Goal: Task Accomplishment & Management: Manage account settings

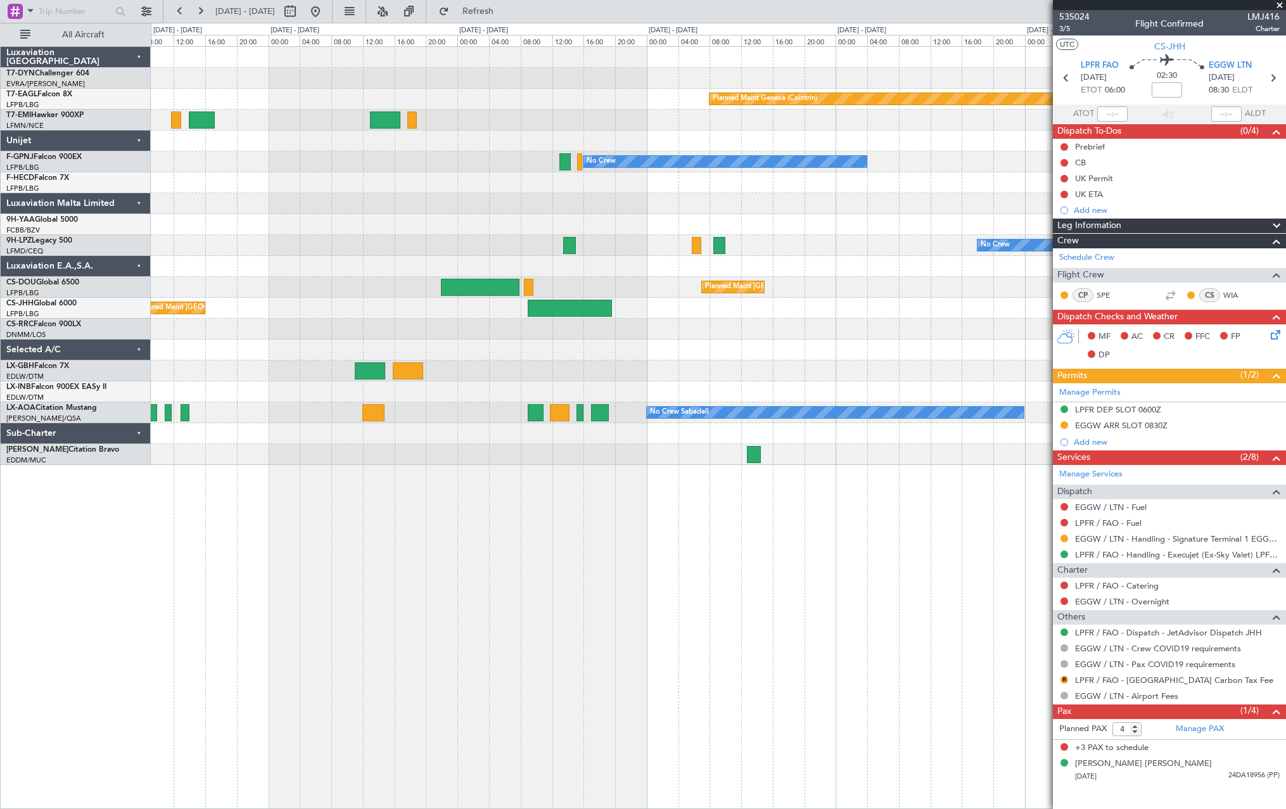
click at [863, 348] on div "Planned Maint Geneva (Cointrin) No Crew No Crew Planned Maint [GEOGRAPHIC_DATA]…" at bounding box center [718, 256] width 1134 height 418
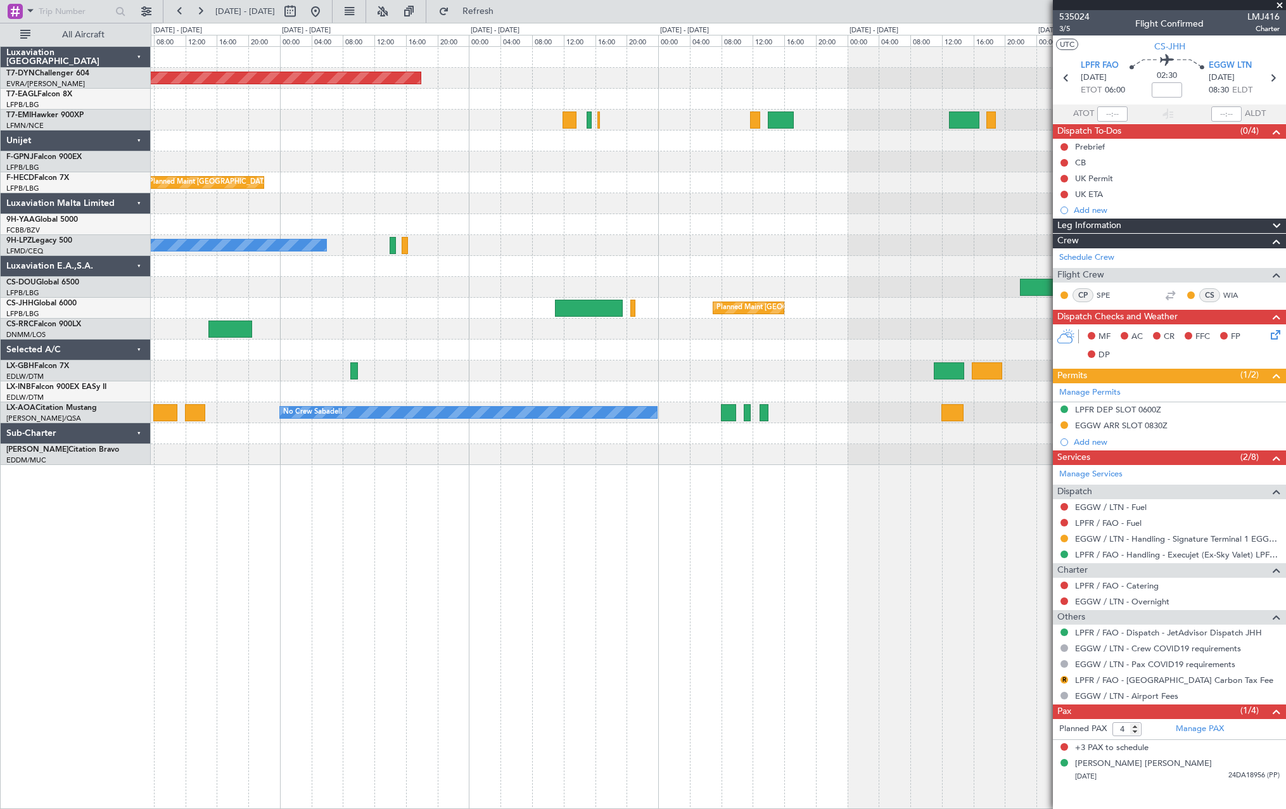
click at [867, 352] on div at bounding box center [718, 349] width 1134 height 21
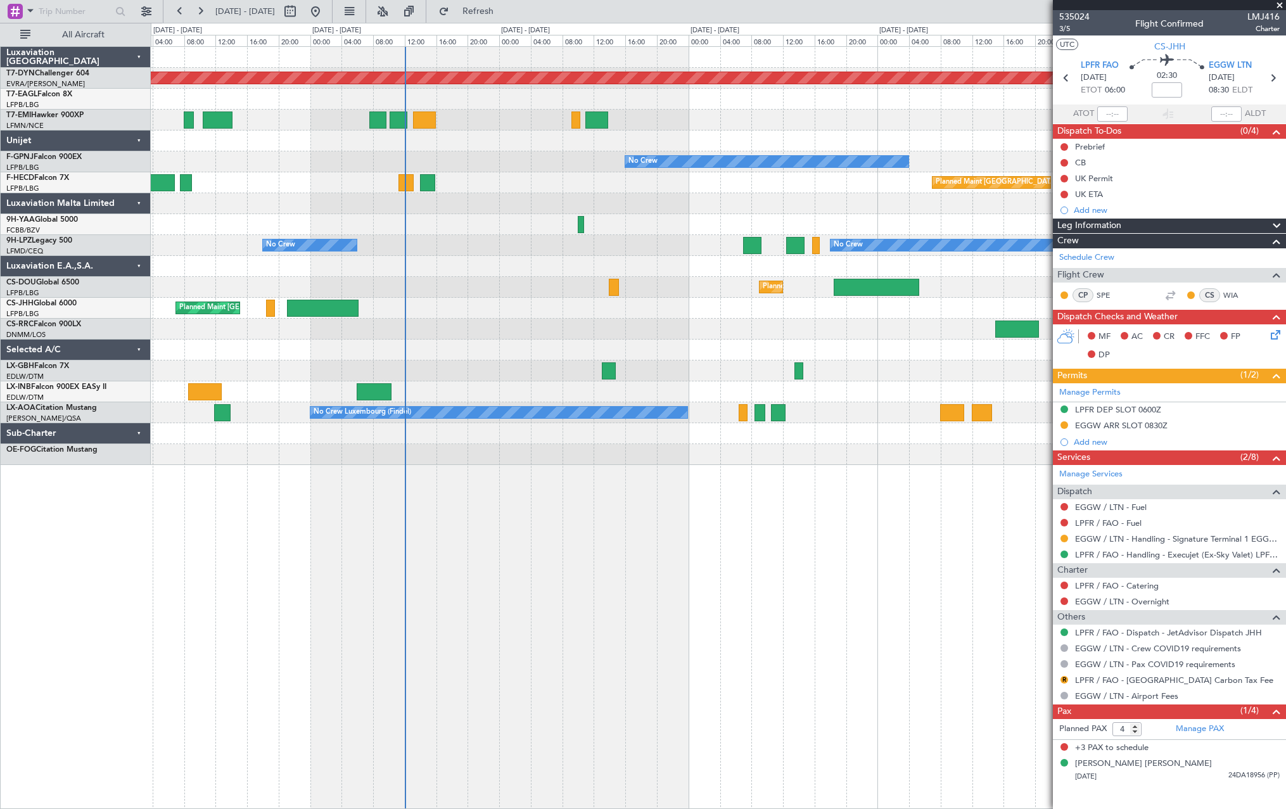
click at [872, 372] on div at bounding box center [718, 370] width 1134 height 21
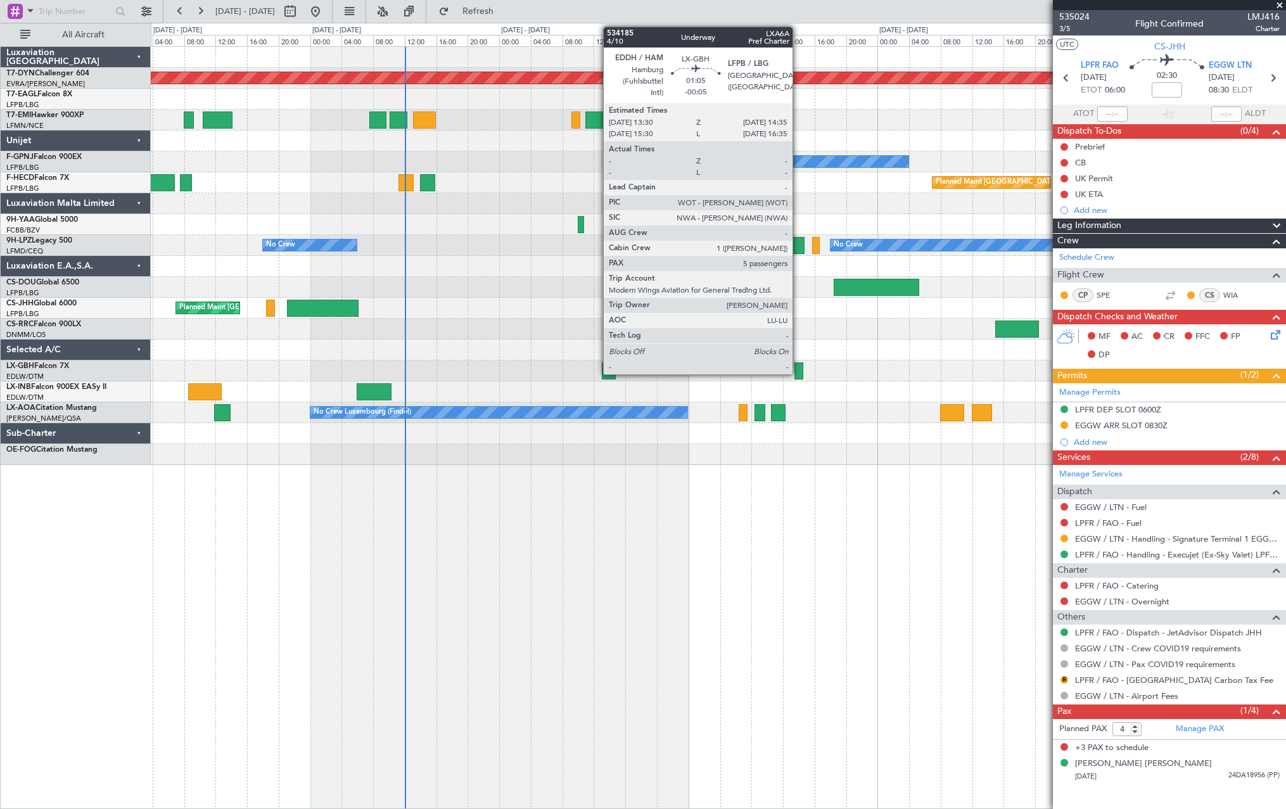
click at [798, 366] on div at bounding box center [798, 370] width 9 height 17
type input "-00:05"
type input "5"
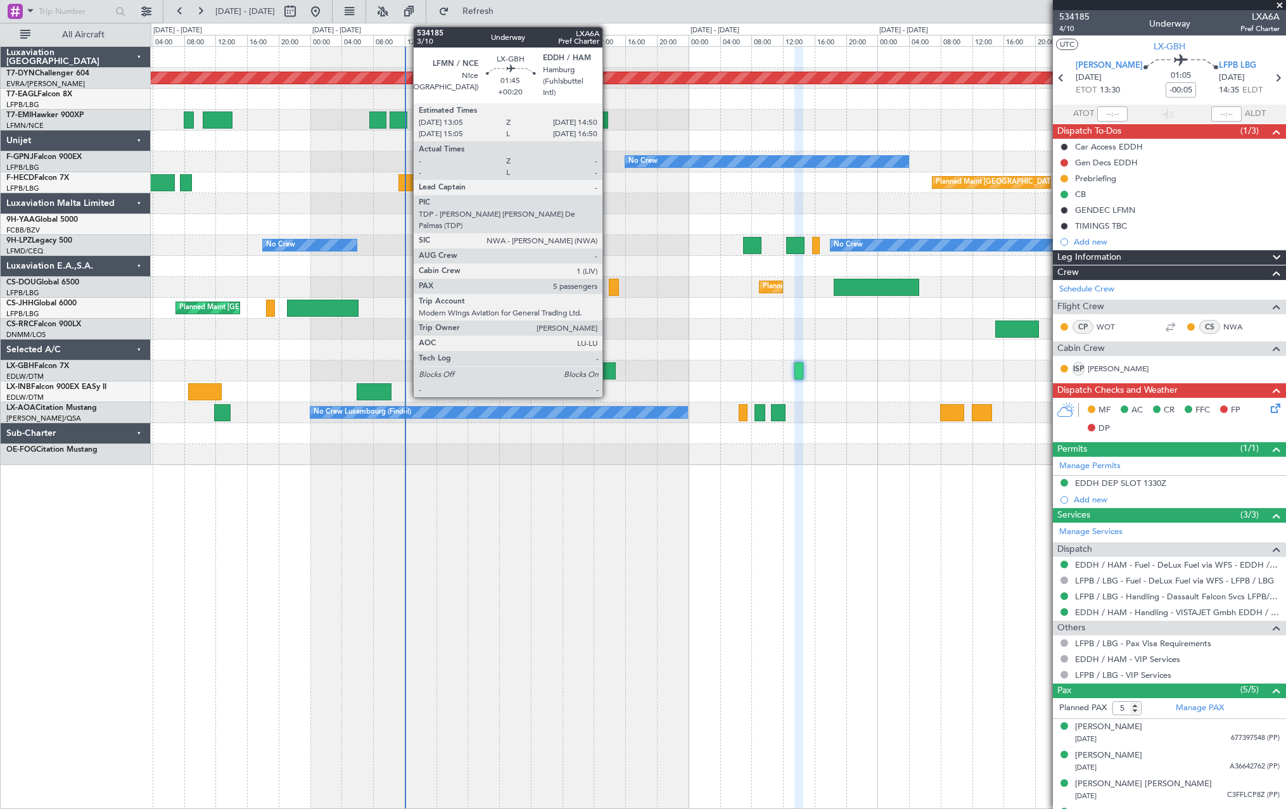
click at [608, 365] on div at bounding box center [609, 370] width 14 height 17
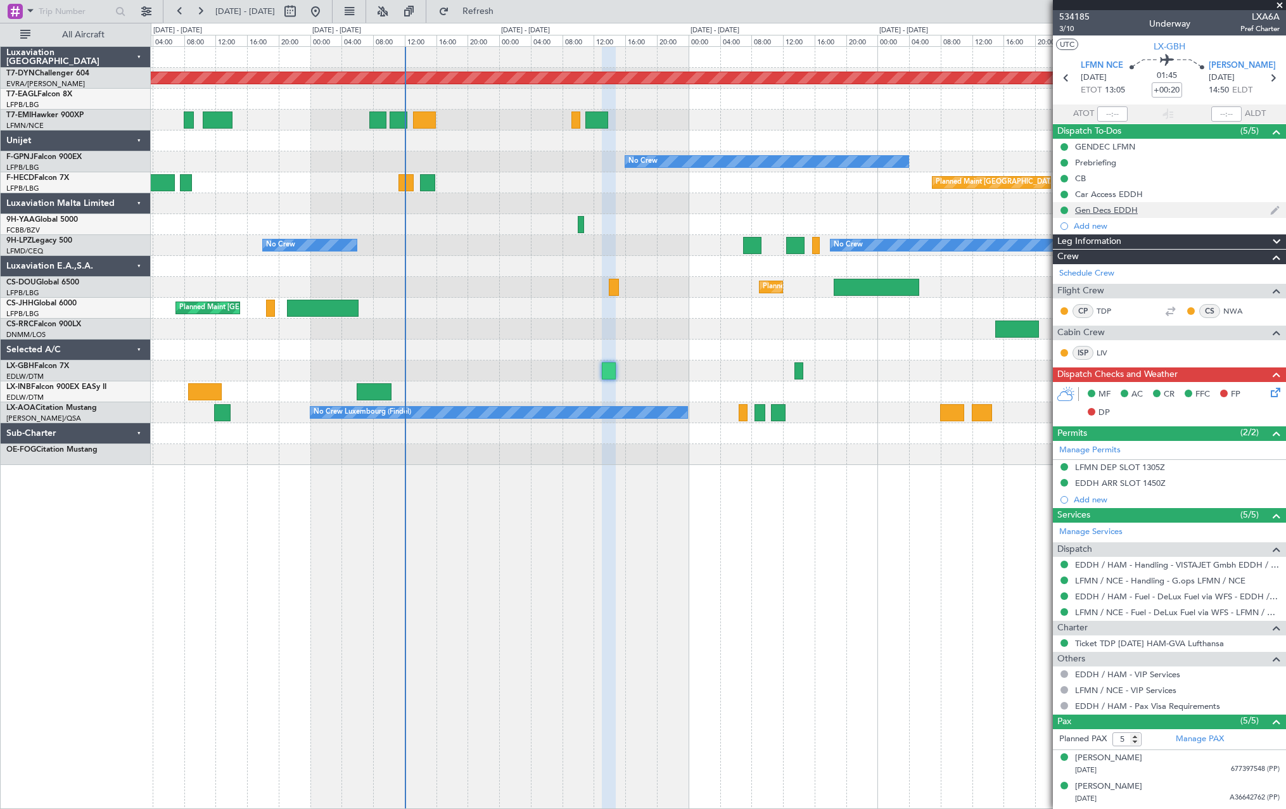
click at [1215, 211] on div "Gen Decs EDDH" at bounding box center [1169, 210] width 233 height 16
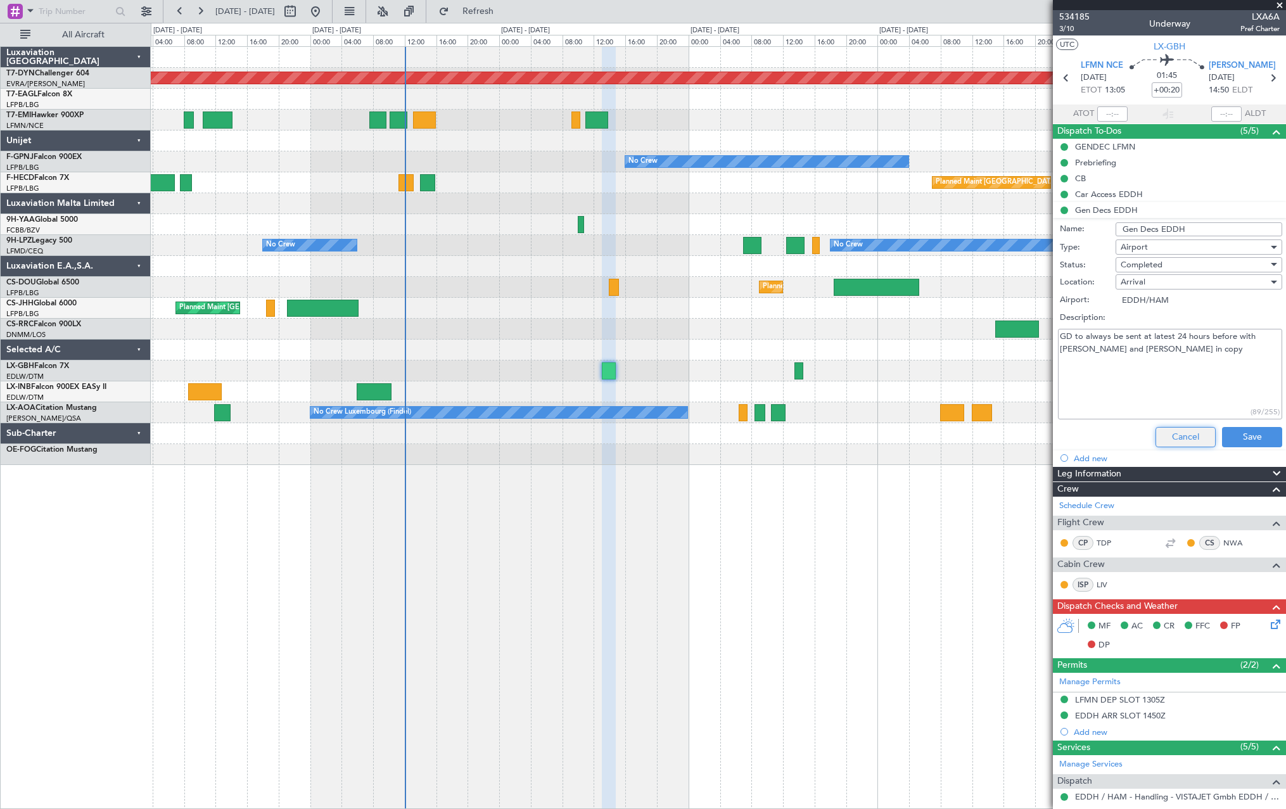
click at [1183, 433] on button "Cancel" at bounding box center [1185, 437] width 60 height 20
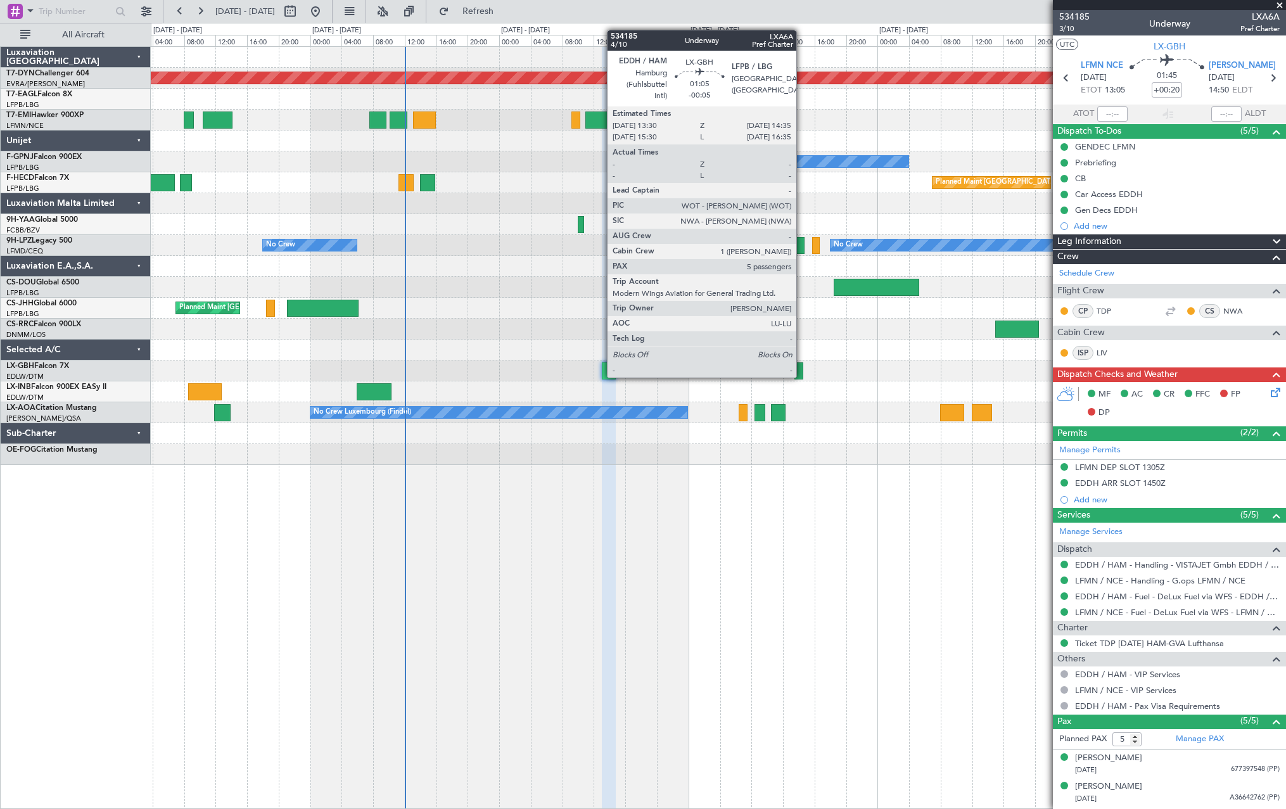
click at [802, 375] on div at bounding box center [798, 370] width 9 height 17
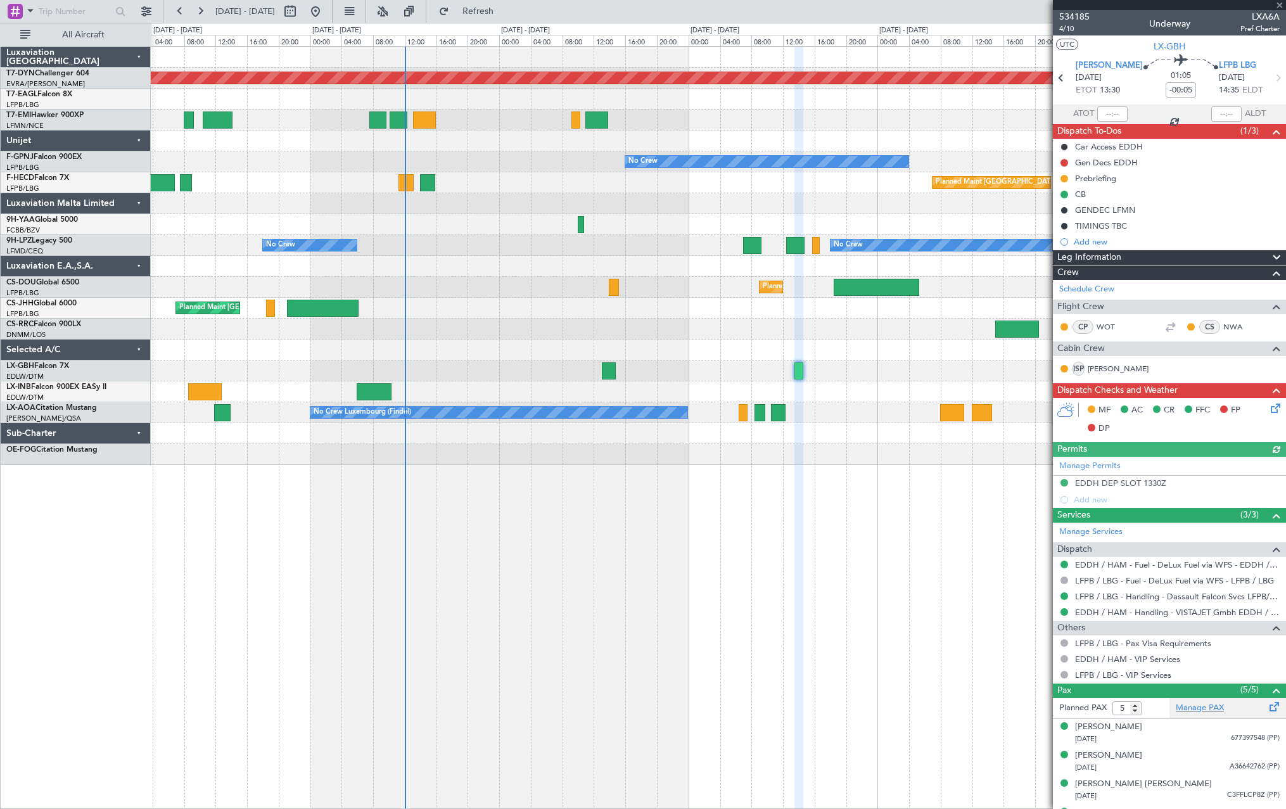
scroll to position [52, 0]
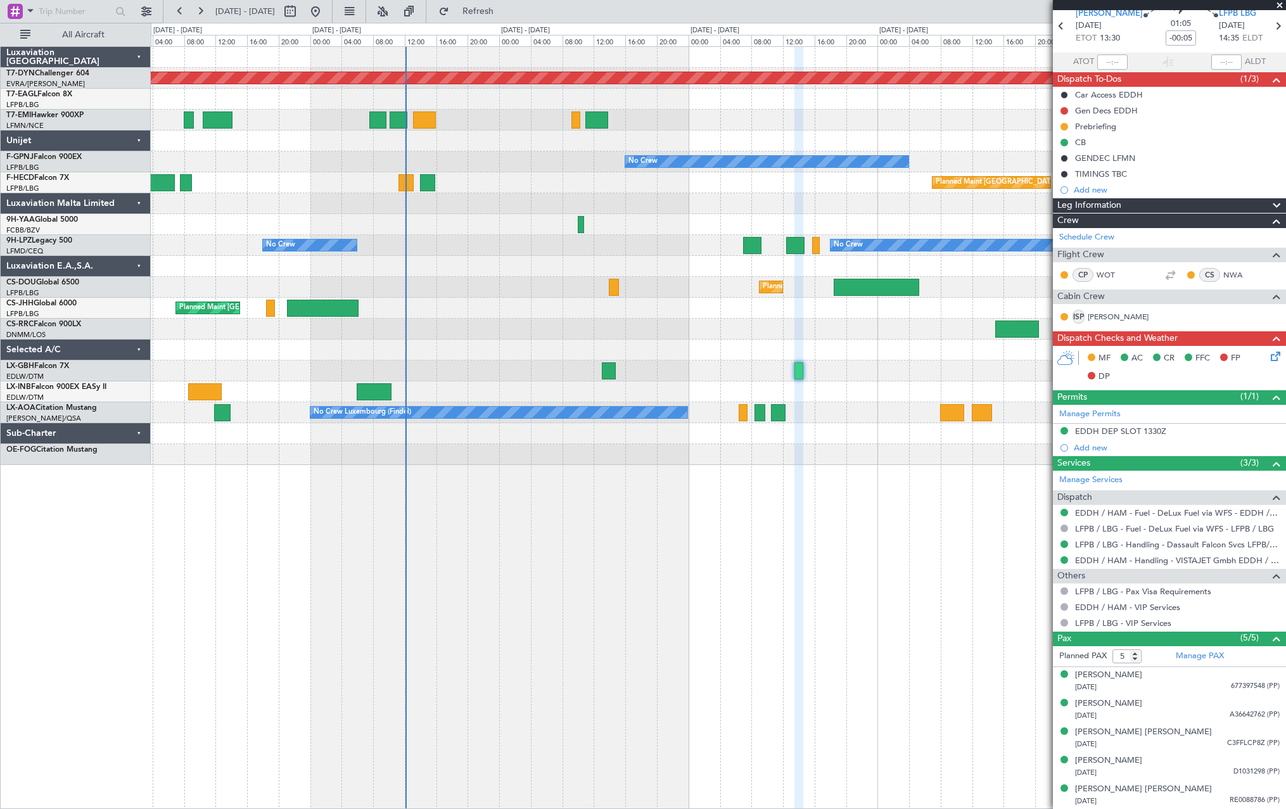
click at [1268, 357] on icon at bounding box center [1273, 354] width 10 height 10
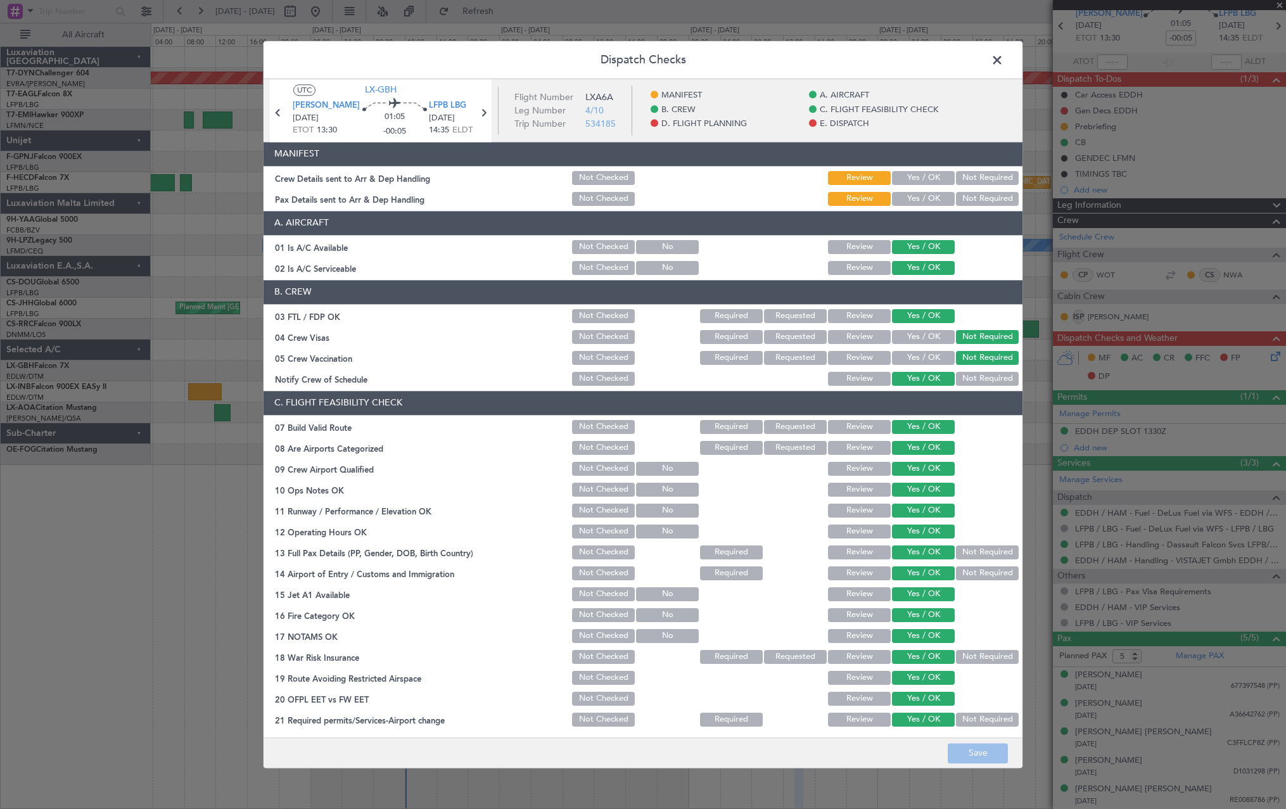
click at [906, 175] on button "Yes / OK" at bounding box center [923, 178] width 63 height 14
click at [920, 207] on div "Yes / OK" at bounding box center [922, 199] width 64 height 18
click at [920, 206] on div "Yes / OK" at bounding box center [922, 199] width 64 height 18
click at [920, 203] on button "Yes / OK" at bounding box center [923, 199] width 63 height 14
click at [987, 751] on button "Save" at bounding box center [977, 753] width 60 height 20
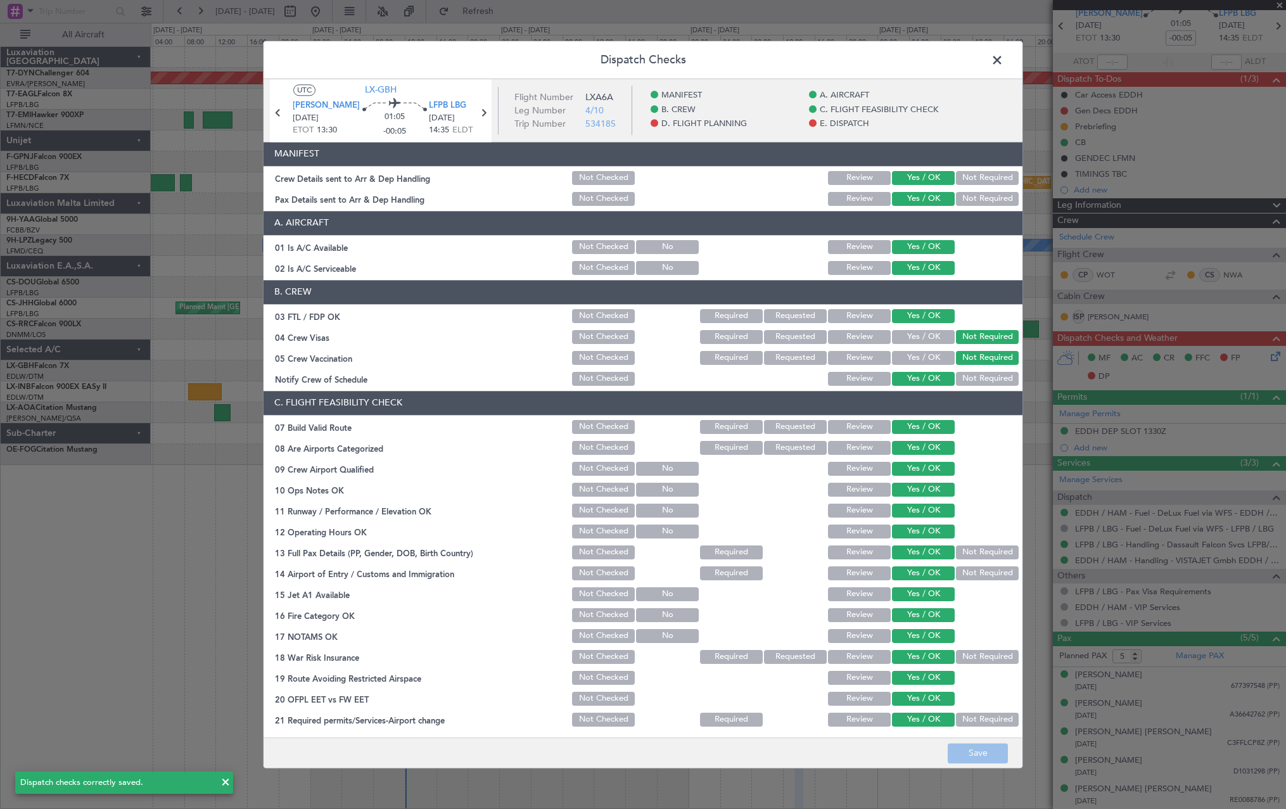
click at [1003, 60] on span at bounding box center [1003, 63] width 0 height 25
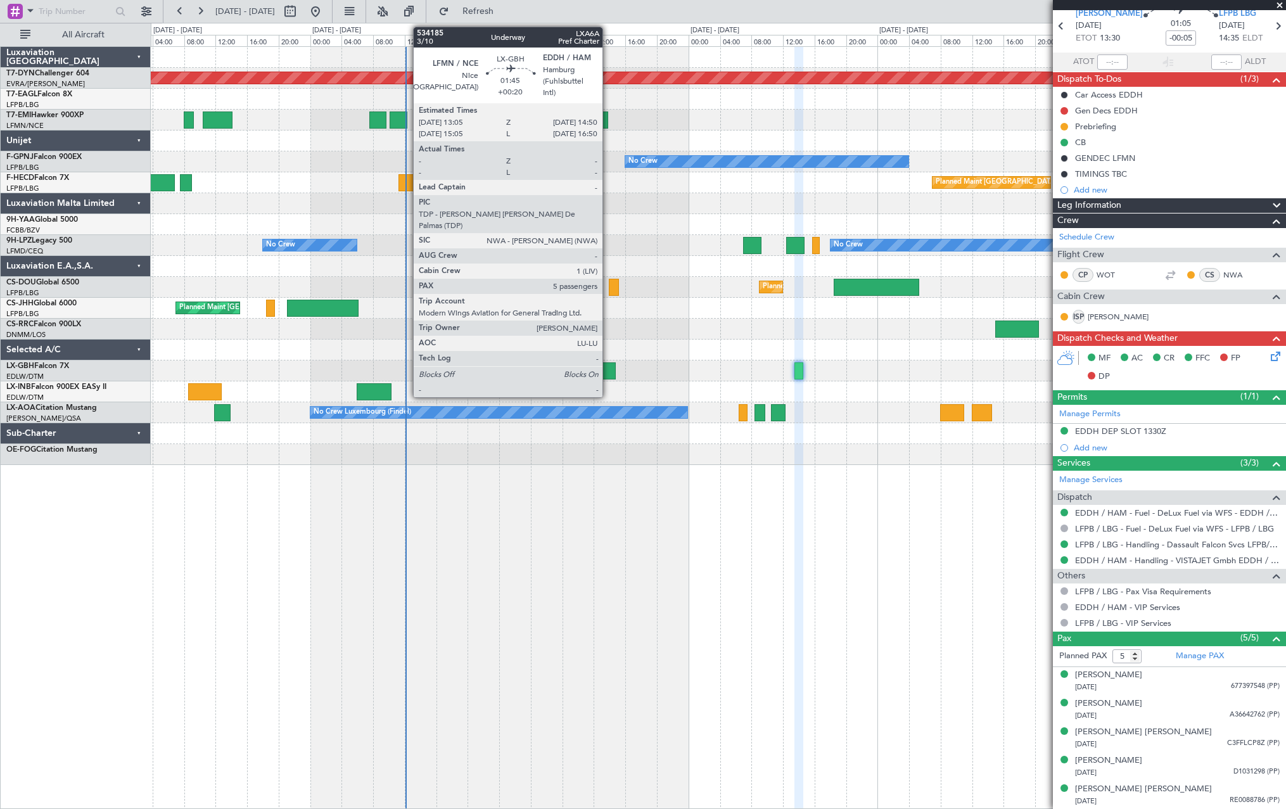
click at [608, 370] on div at bounding box center [609, 370] width 14 height 17
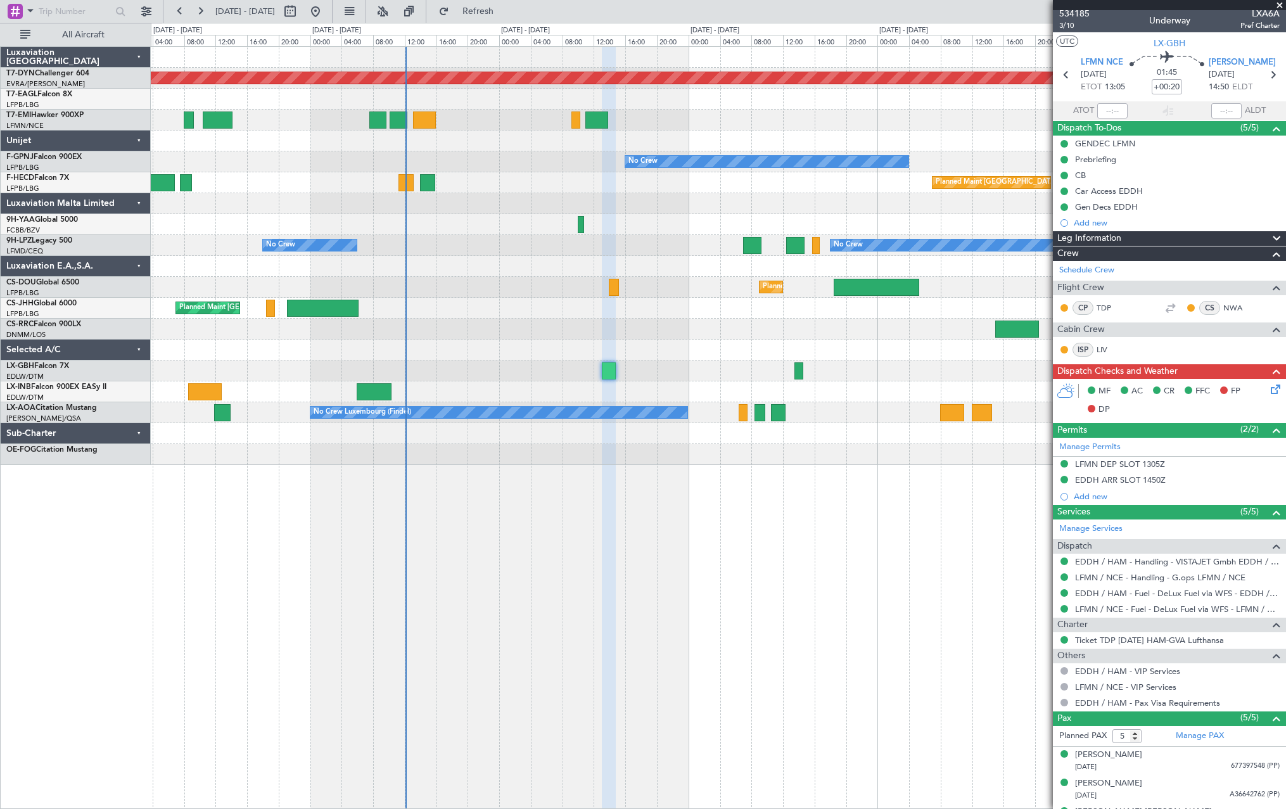
scroll to position [0, 0]
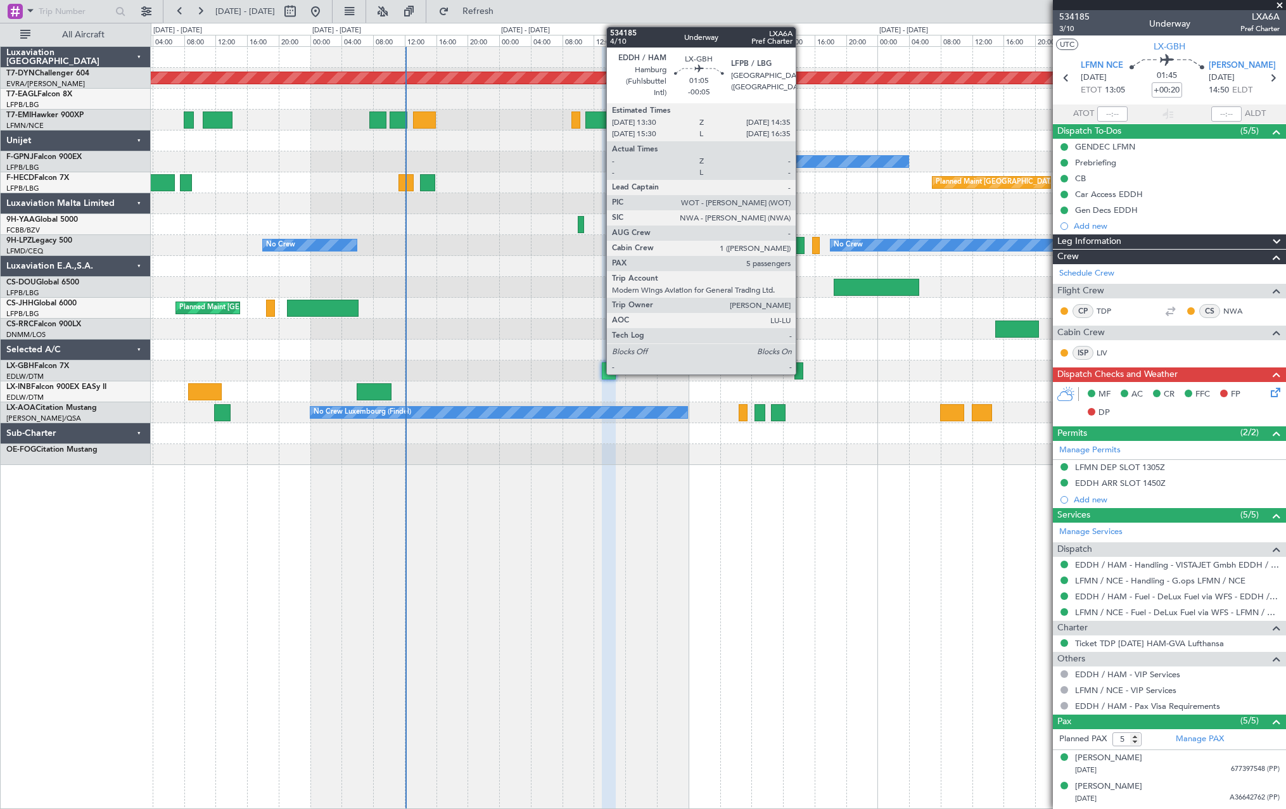
click at [799, 369] on div at bounding box center [798, 370] width 9 height 17
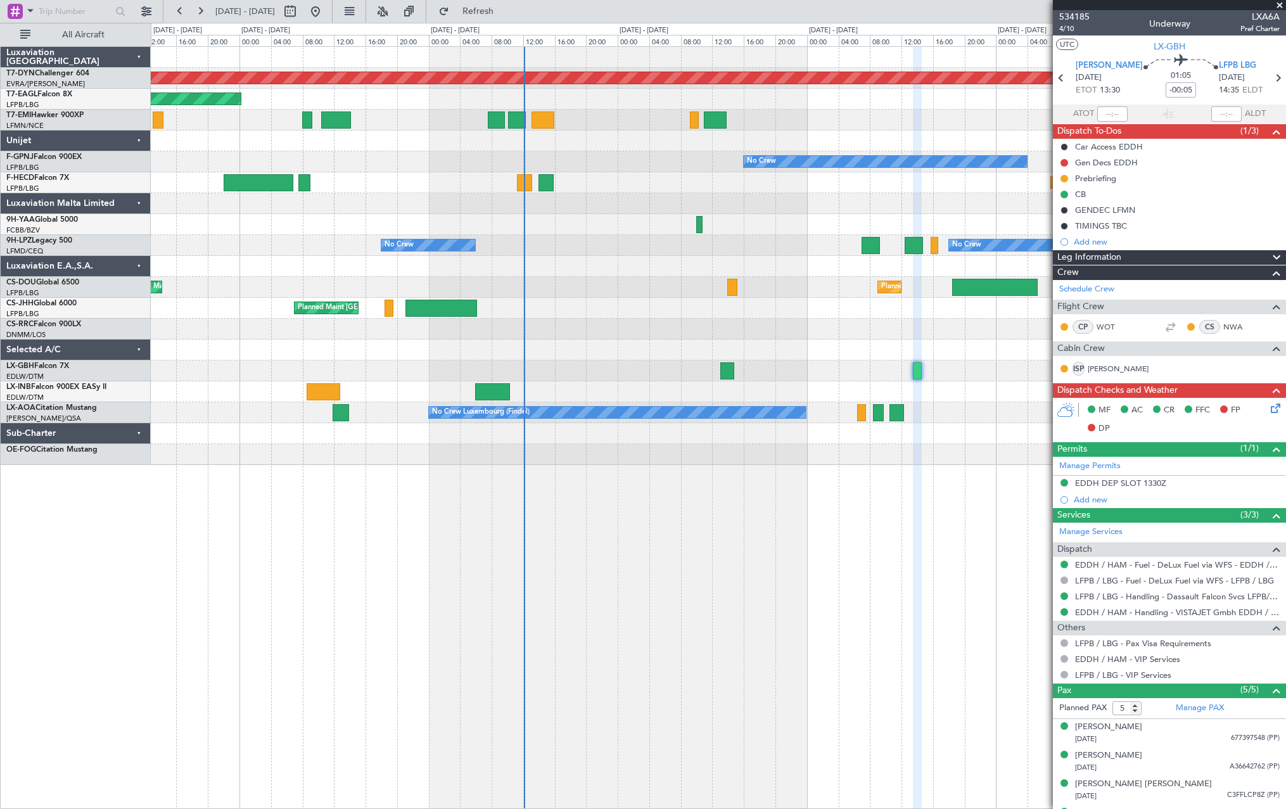
click at [640, 349] on div "Planned Maint [GEOGRAPHIC_DATA]-[GEOGRAPHIC_DATA] Planned Maint [US_STATE] ([GE…" at bounding box center [718, 256] width 1134 height 418
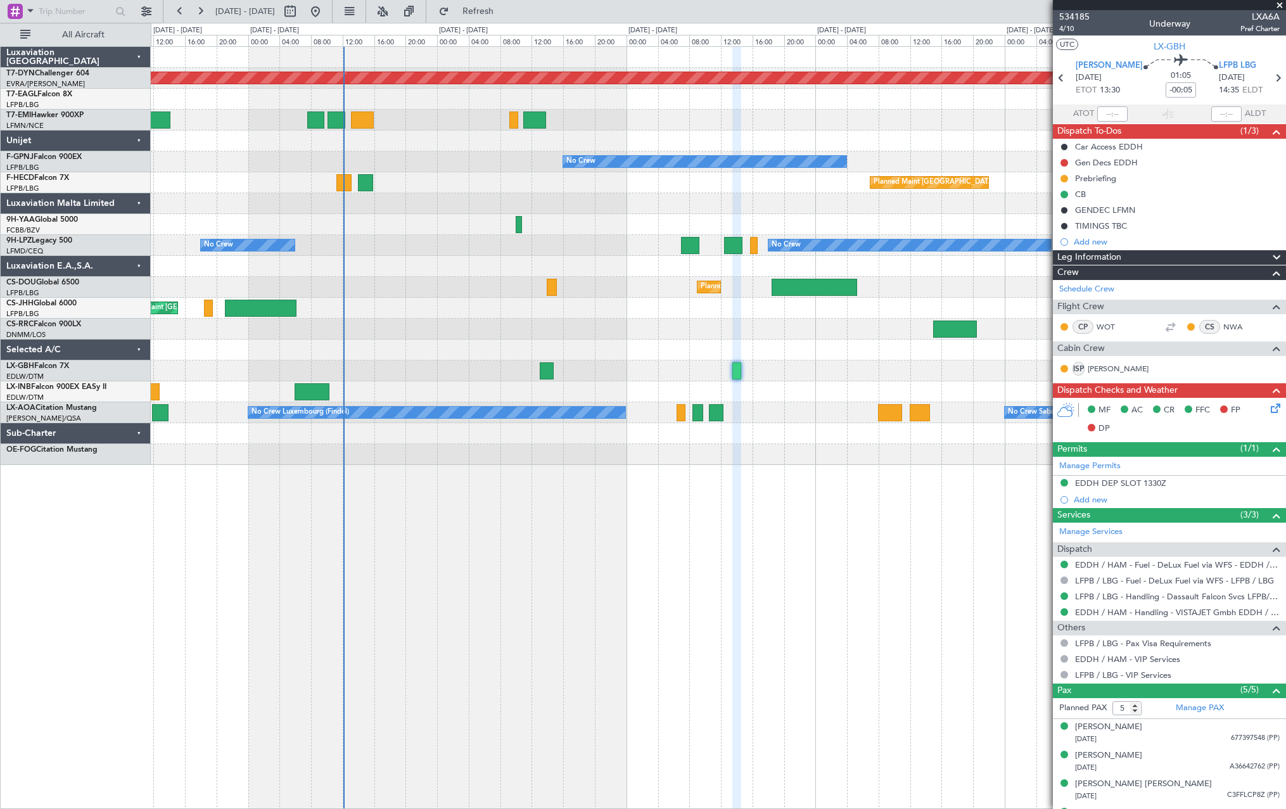
click at [697, 383] on div "Planned Maint [GEOGRAPHIC_DATA]-[GEOGRAPHIC_DATA] Planned Maint [US_STATE] ([GE…" at bounding box center [718, 256] width 1134 height 418
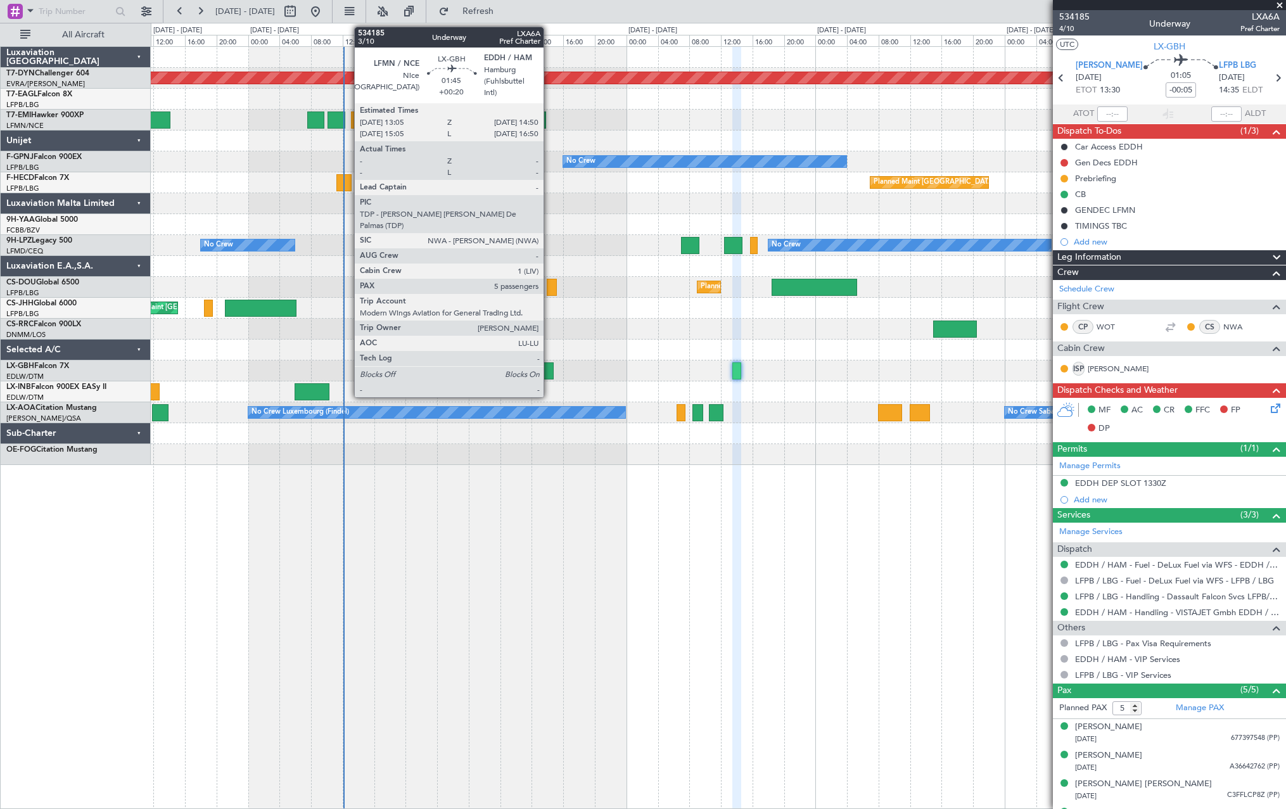
click at [549, 367] on div at bounding box center [547, 370] width 14 height 17
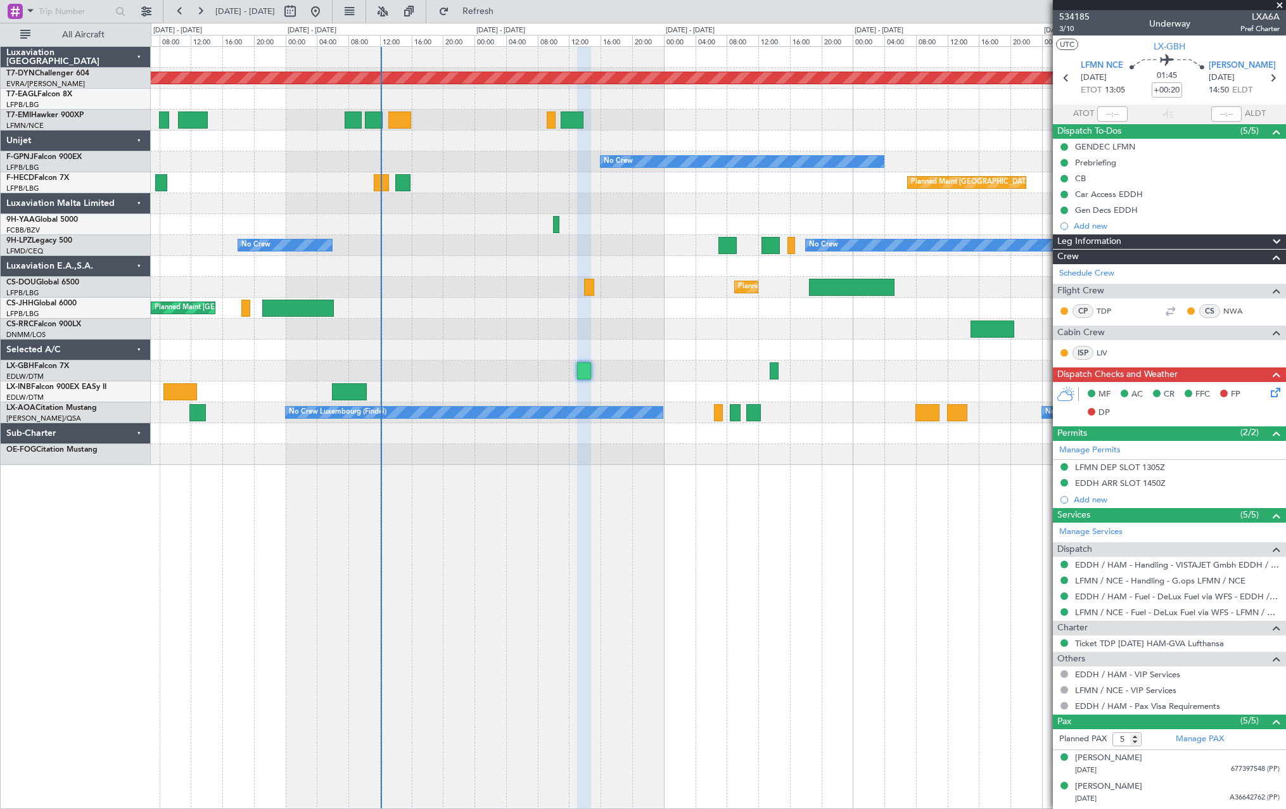
click at [647, 324] on div "Planned Maint Lagos ([PERSON_NAME])" at bounding box center [718, 329] width 1134 height 21
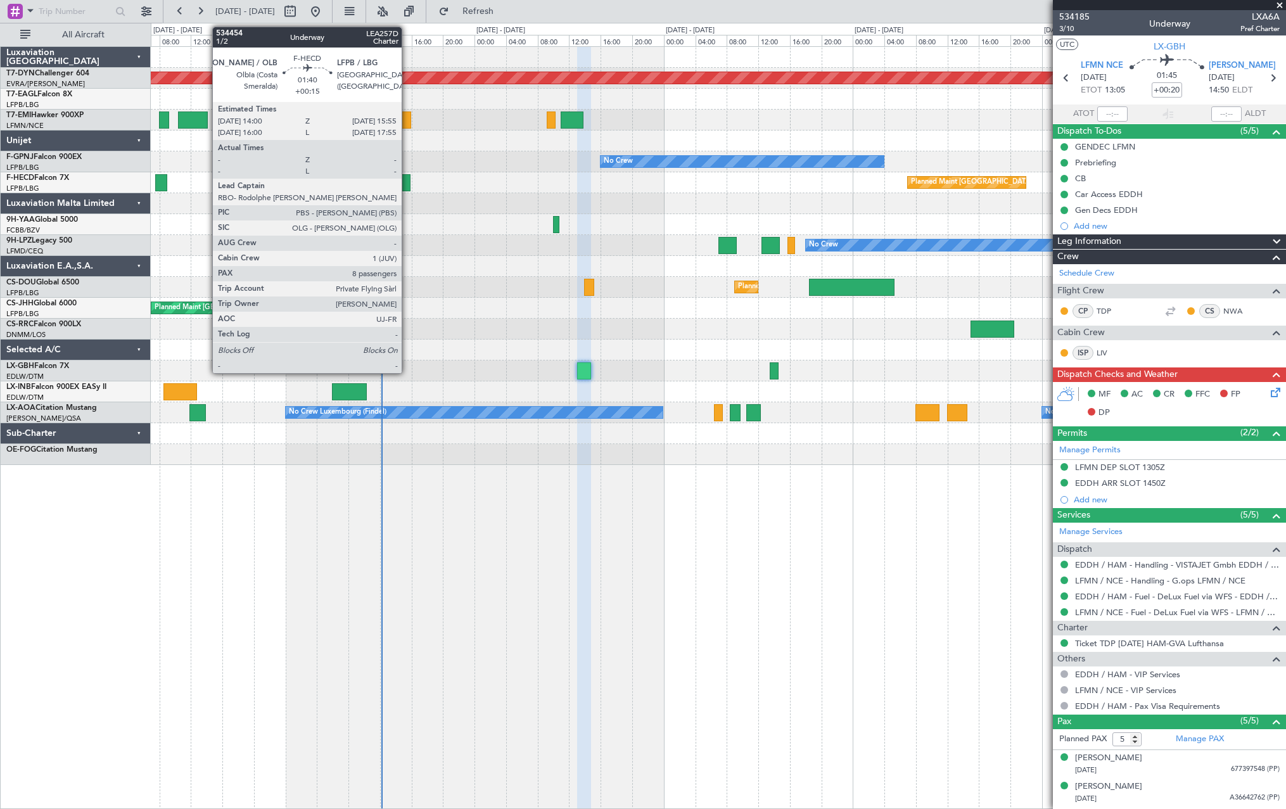
click at [407, 180] on div at bounding box center [402, 182] width 15 height 17
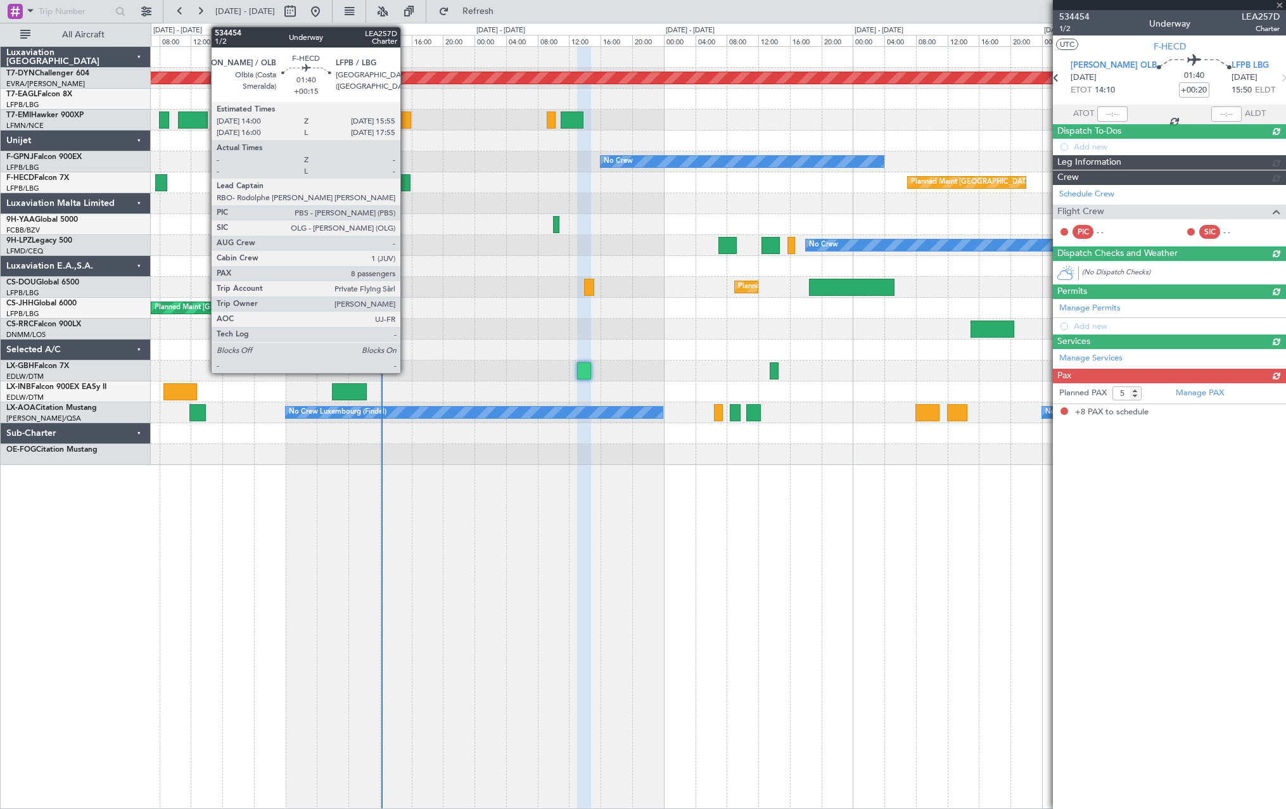
type input "+00:15"
type input "8"
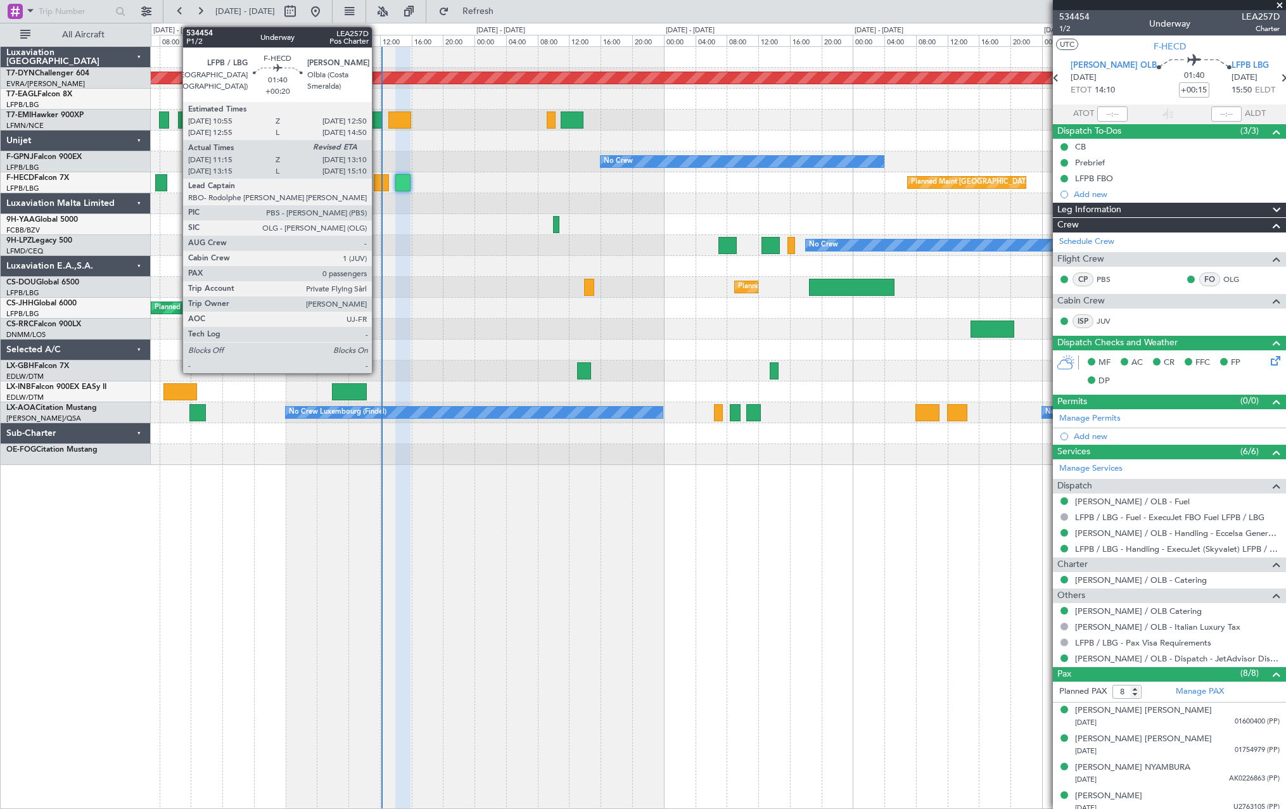
click at [377, 182] on div at bounding box center [381, 182] width 15 height 17
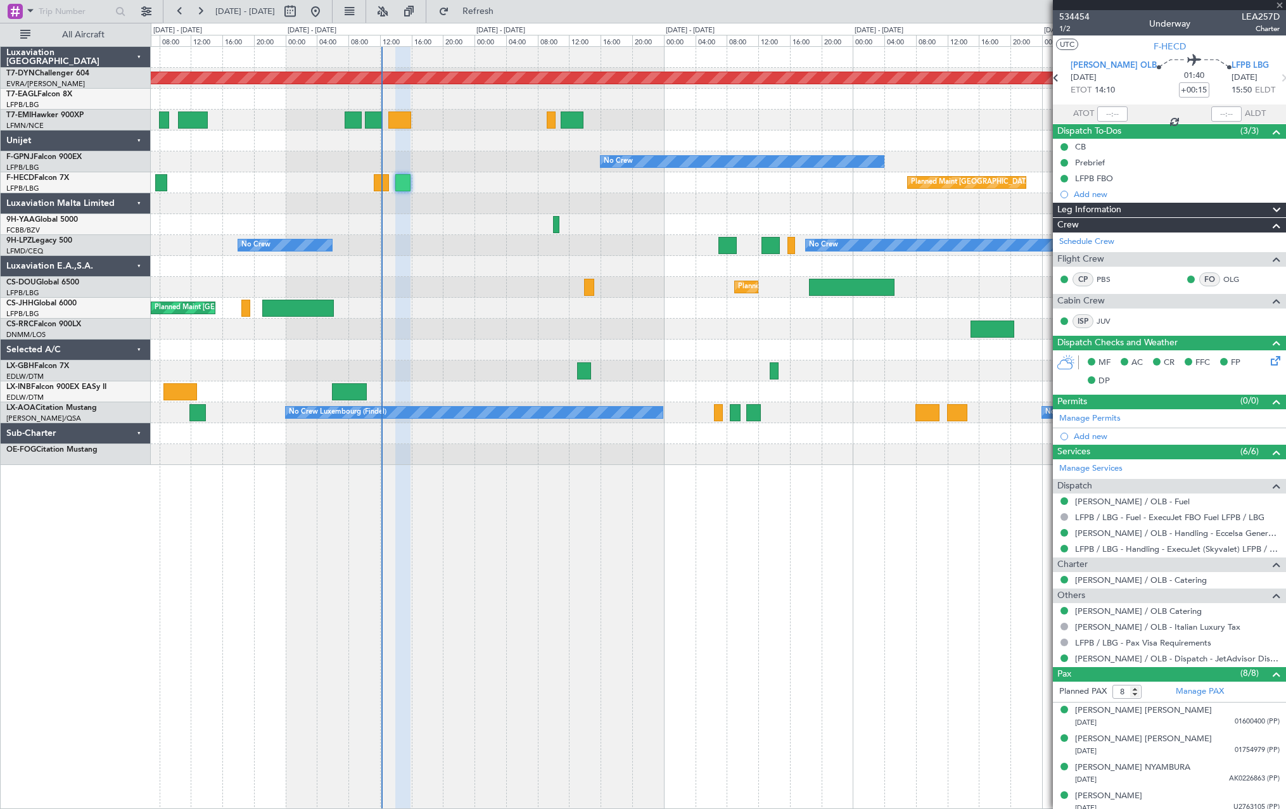
type input "+00:20"
type input "11:25"
type input "0"
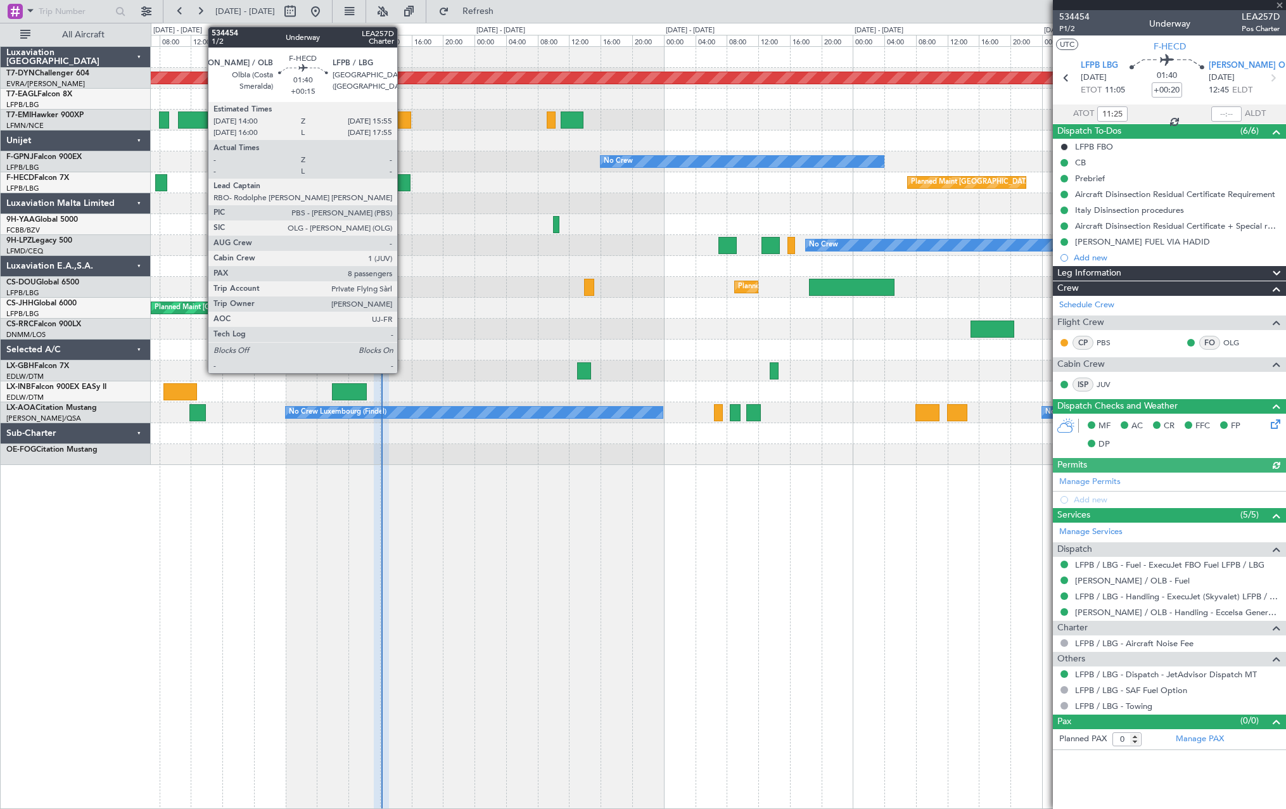
click at [403, 184] on div at bounding box center [402, 182] width 15 height 17
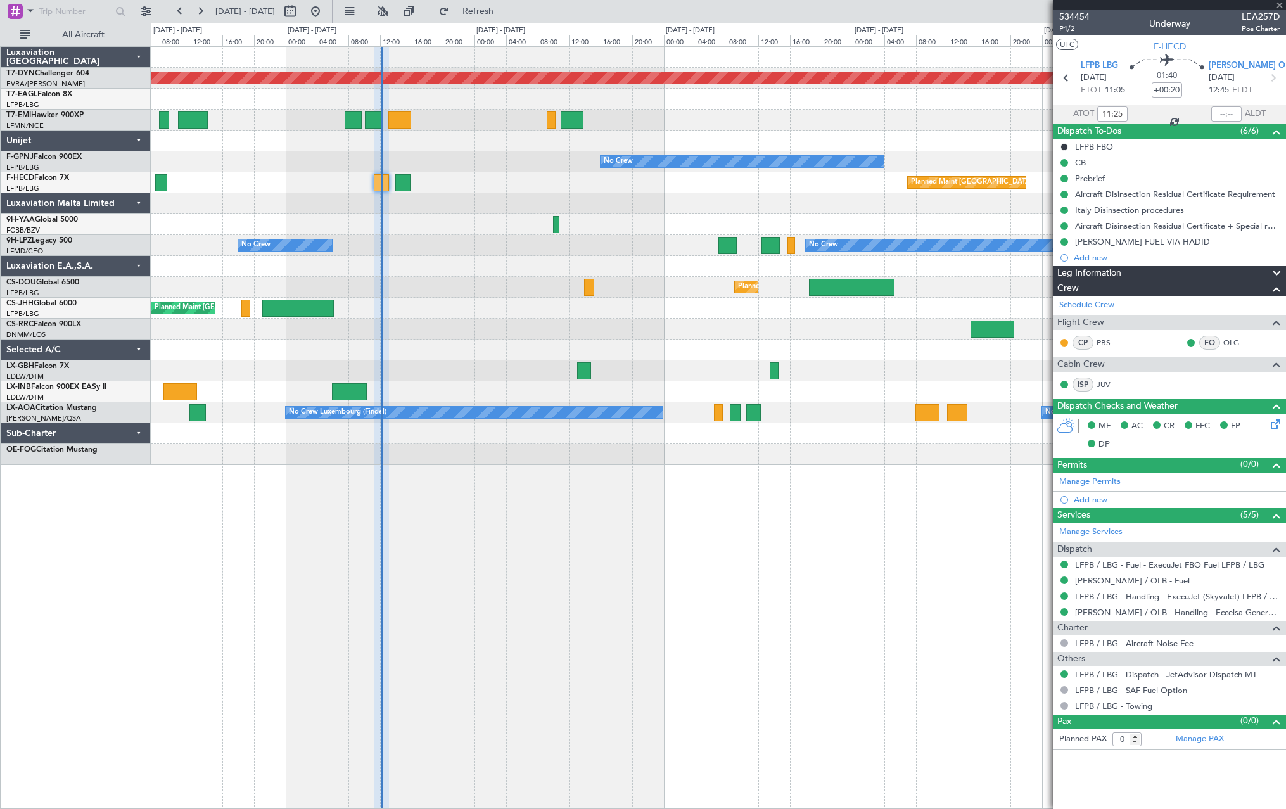
type input "+00:15"
type input "8"
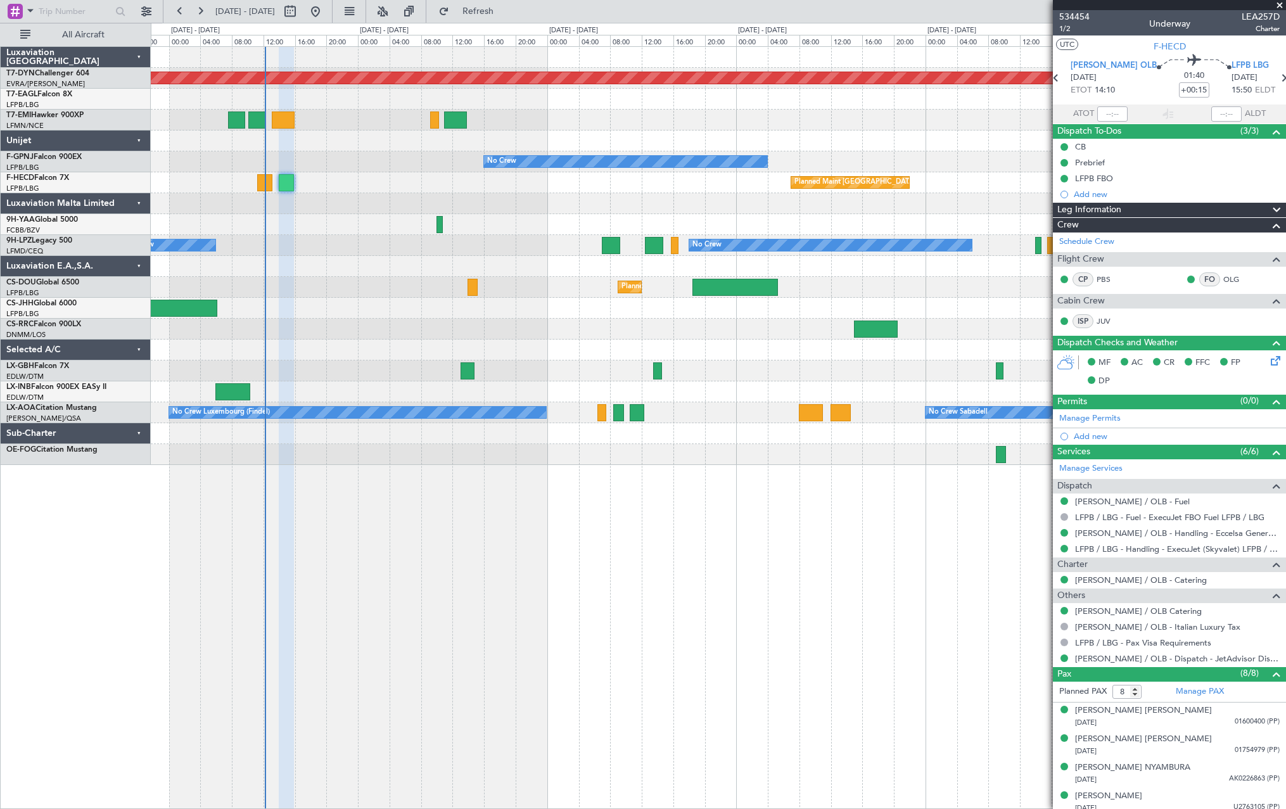
click at [510, 676] on div "Planned Maint [GEOGRAPHIC_DATA]-[GEOGRAPHIC_DATA] Planned Maint [US_STATE] ([GE…" at bounding box center [718, 427] width 1135 height 763
